Goal: Task Accomplishment & Management: Use online tool/utility

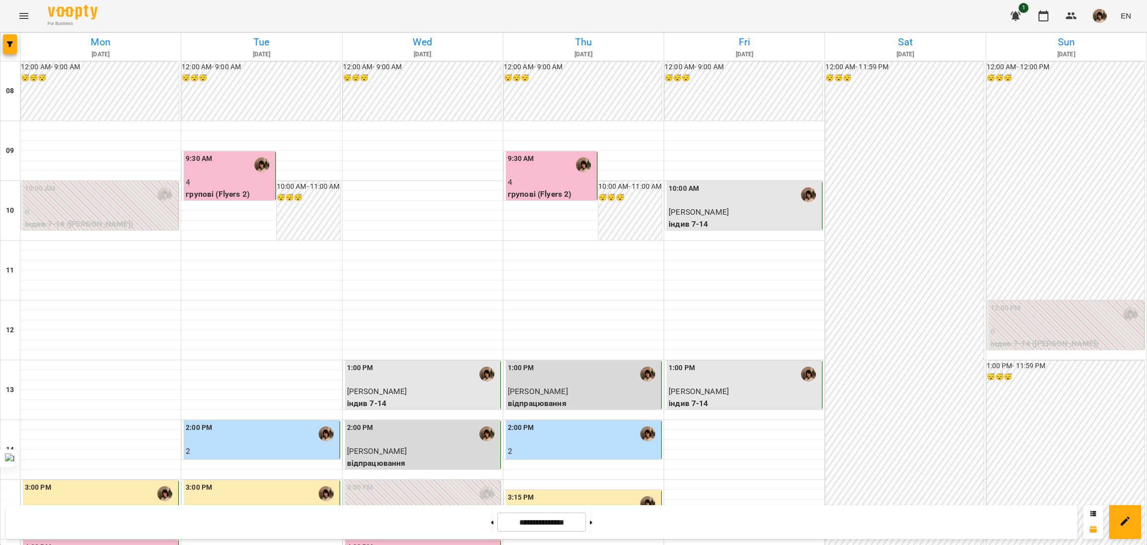
scroll to position [398, 0]
click at [566, 517] on input "**********" at bounding box center [541, 521] width 89 height 19
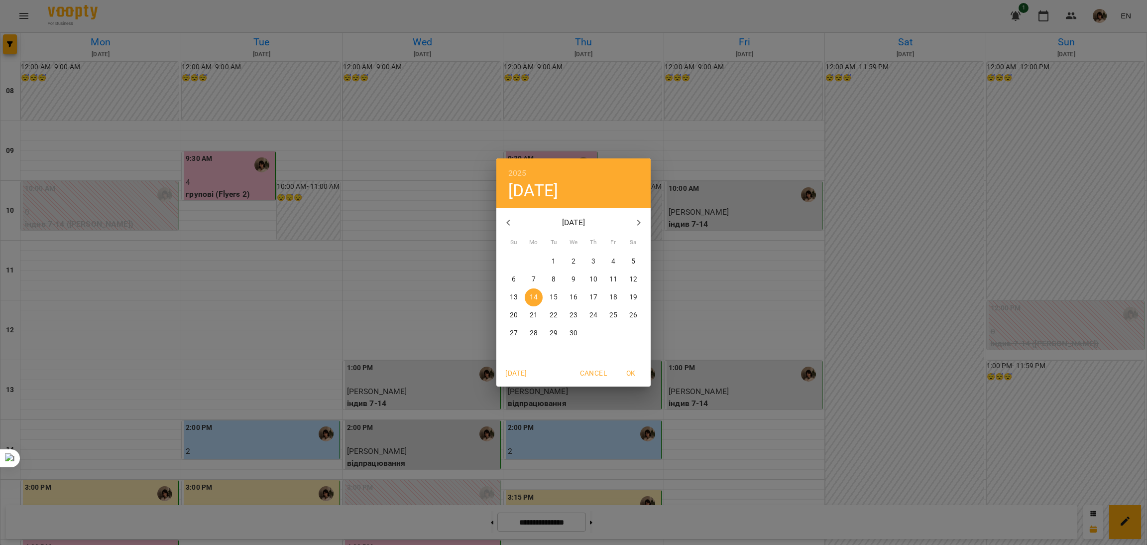
click at [638, 222] on icon "button" at bounding box center [639, 223] width 12 height 12
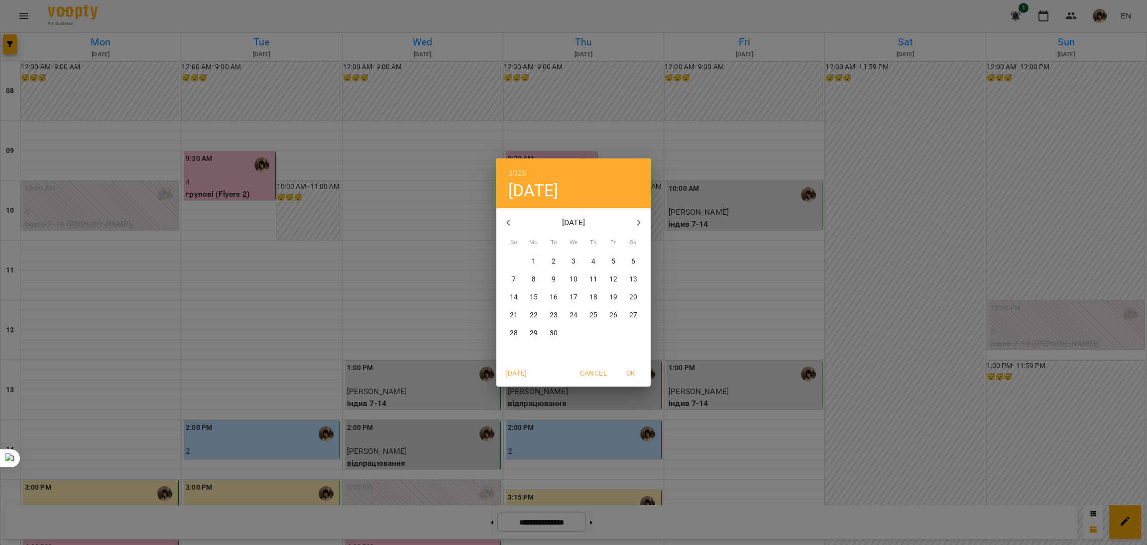
click at [535, 259] on p "1" at bounding box center [534, 261] width 4 height 10
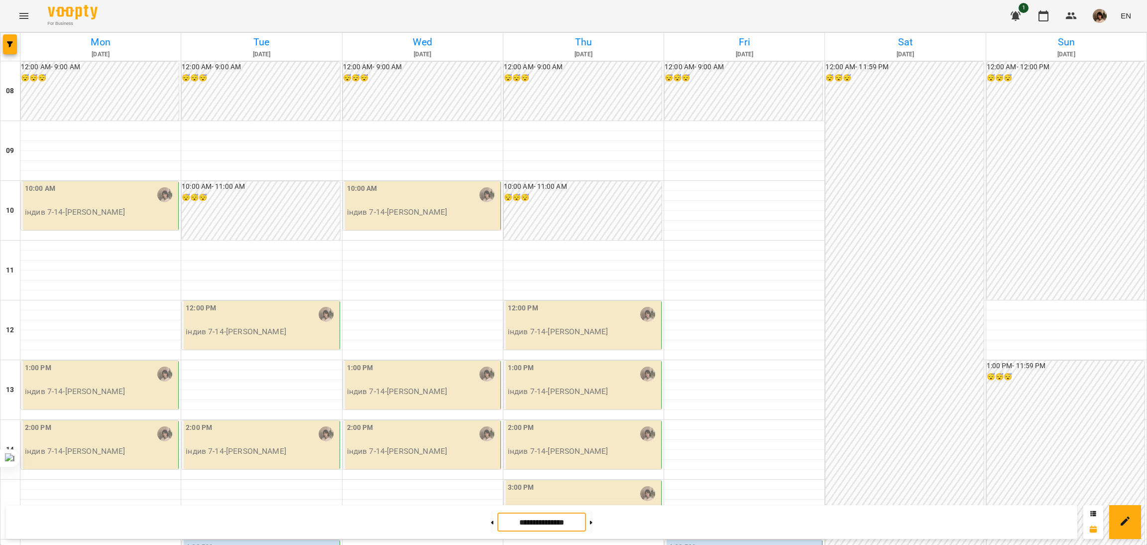
scroll to position [224, 0]
click at [491, 531] on button at bounding box center [492, 522] width 2 height 22
type input "**********"
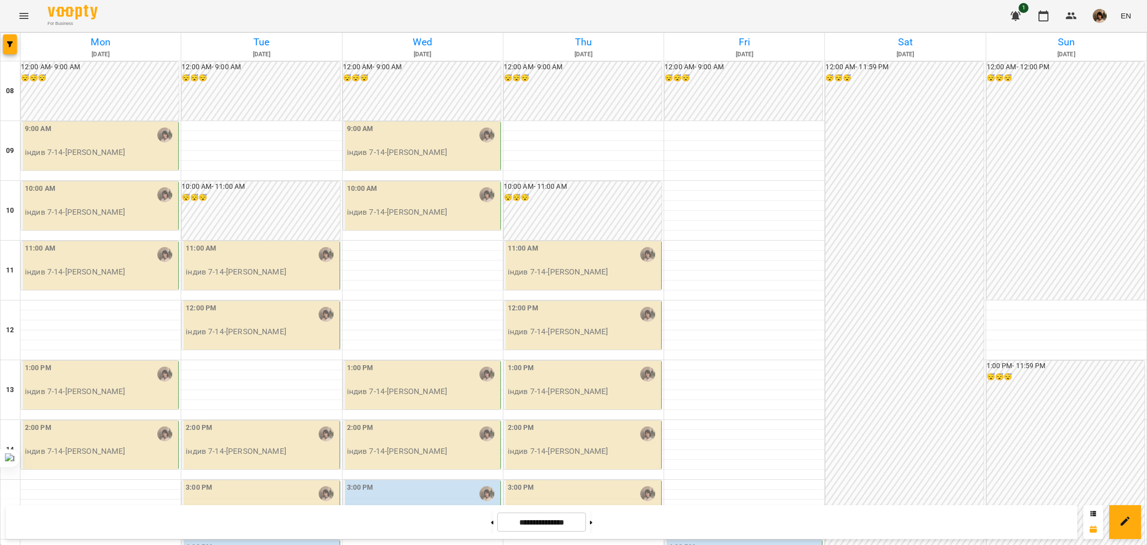
drag, startPoint x: 271, startPoint y: 347, endPoint x: 211, endPoint y: 347, distance: 60.7
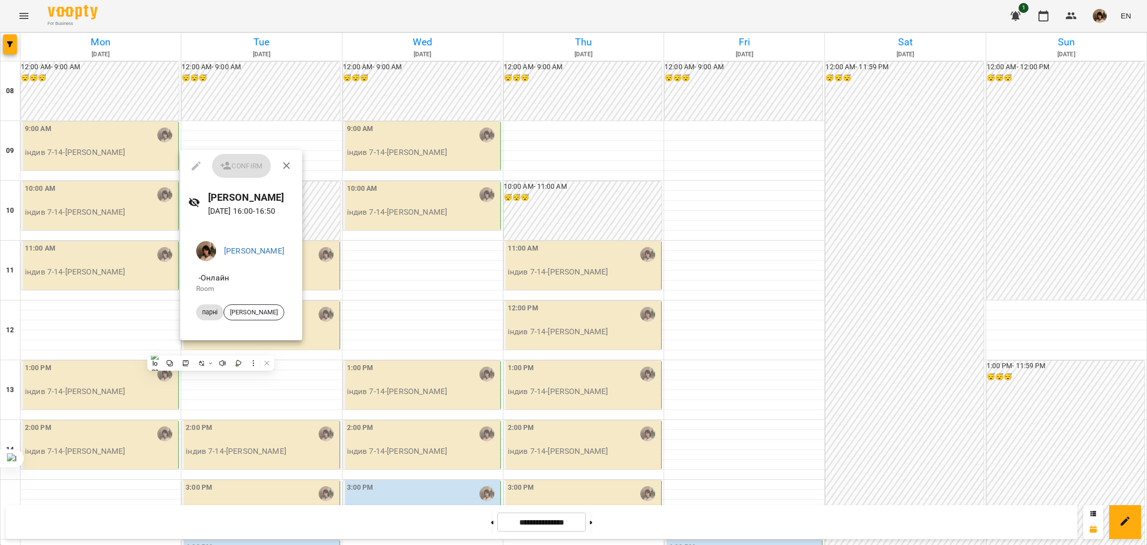
drag, startPoint x: 209, startPoint y: 346, endPoint x: 269, endPoint y: 342, distance: 60.9
click at [269, 342] on div at bounding box center [573, 272] width 1147 height 545
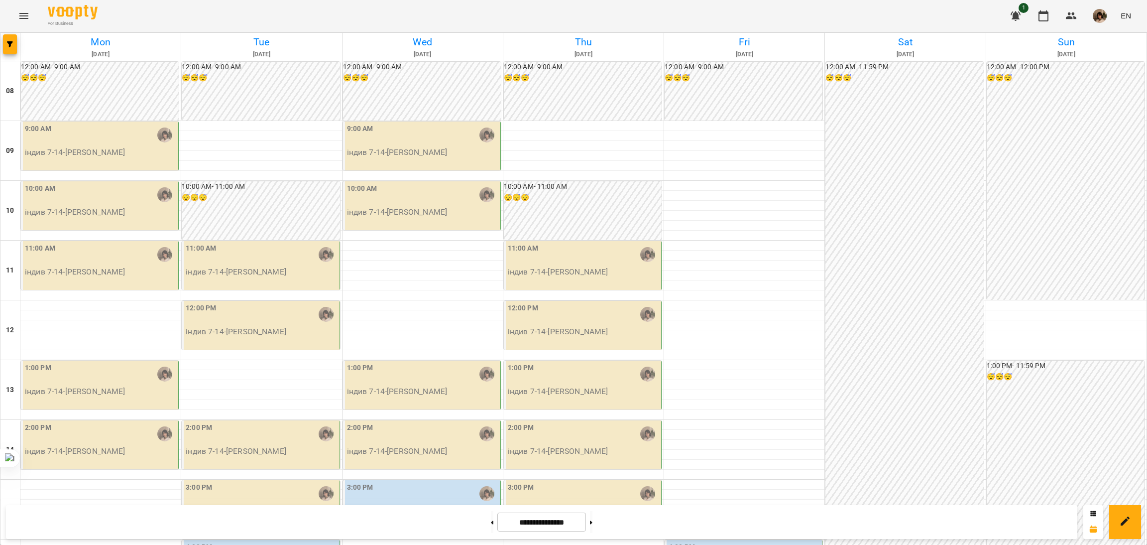
drag, startPoint x: 262, startPoint y: 344, endPoint x: 207, endPoint y: 346, distance: 54.8
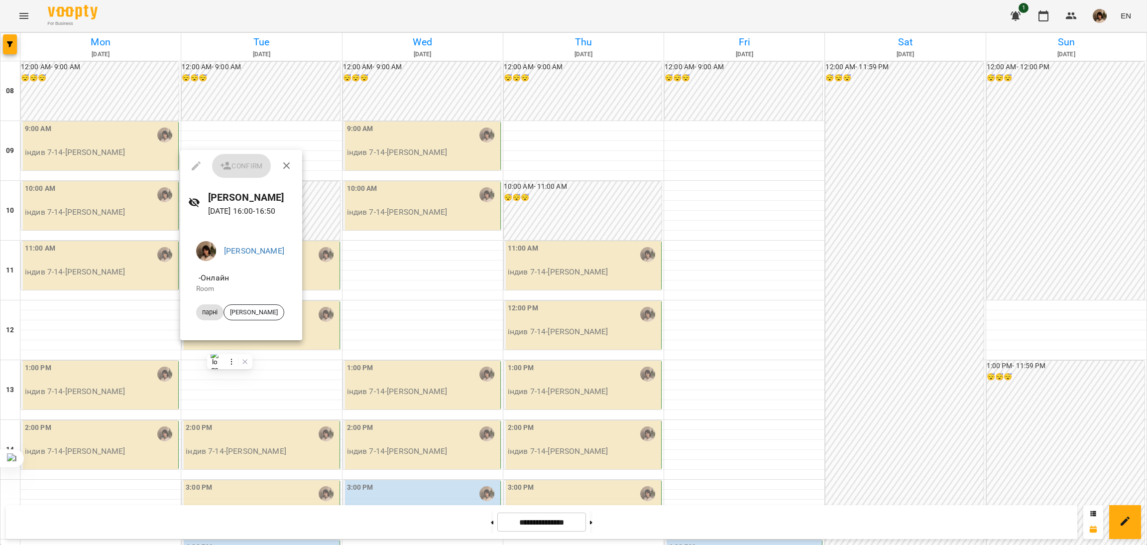
copy p "[PERSON_NAME]"
click at [740, 268] on div at bounding box center [573, 272] width 1147 height 545
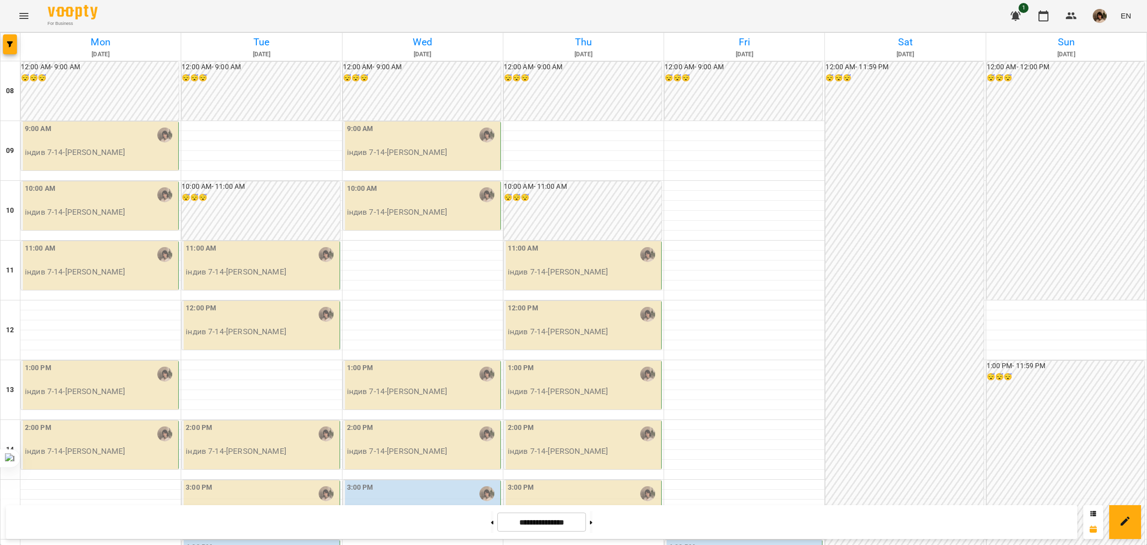
scroll to position [398, 0]
click at [490, 521] on div at bounding box center [492, 522] width 10 height 22
click at [491, 520] on button at bounding box center [492, 522] width 2 height 22
type input "**********"
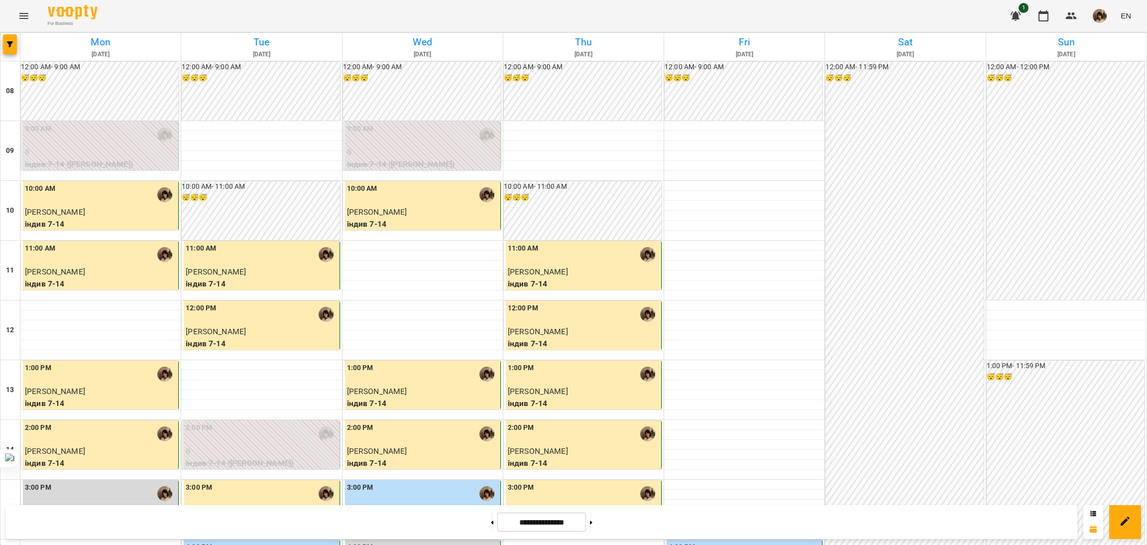
scroll to position [224, 0]
